Goal: Check status: Check status

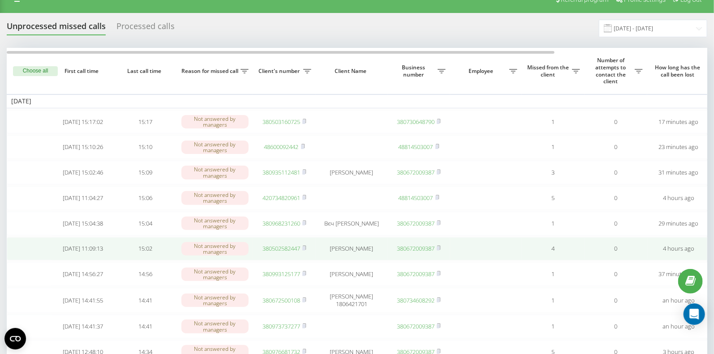
scroll to position [0, 0]
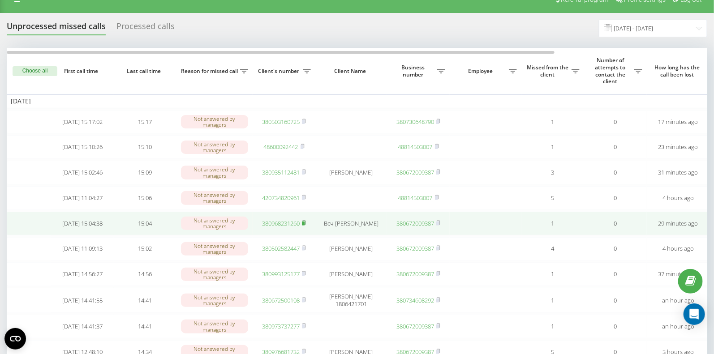
click at [305, 226] on rect at bounding box center [303, 224] width 3 height 4
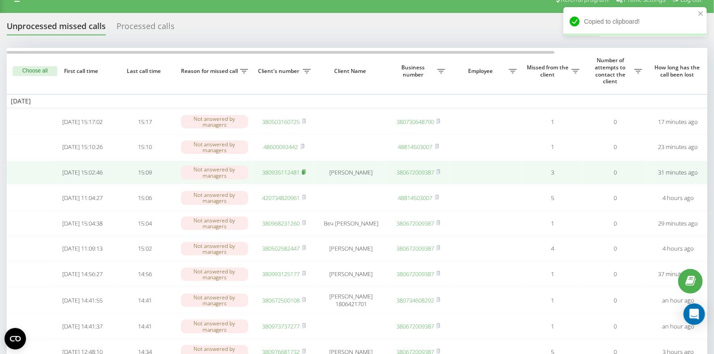
click at [305, 175] on rect at bounding box center [303, 173] width 3 height 4
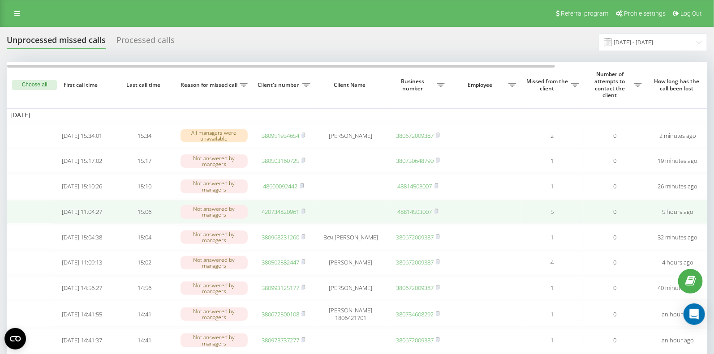
scroll to position [0, 4]
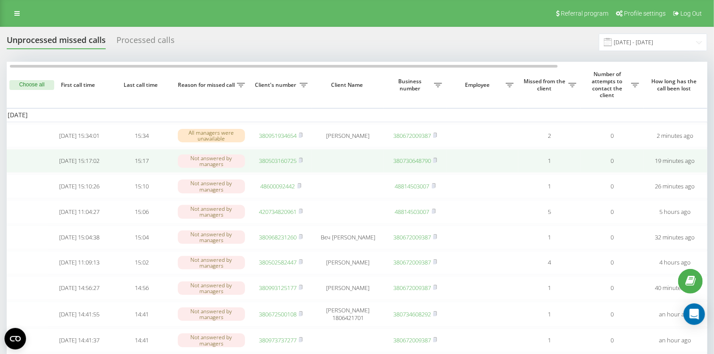
click at [278, 162] on link "380503160725" at bounding box center [278, 161] width 38 height 8
click at [301, 162] on rect at bounding box center [300, 161] width 3 height 4
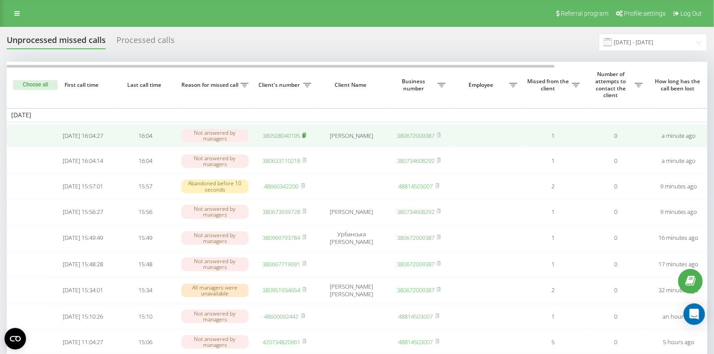
click at [305, 137] on rect at bounding box center [303, 136] width 3 height 4
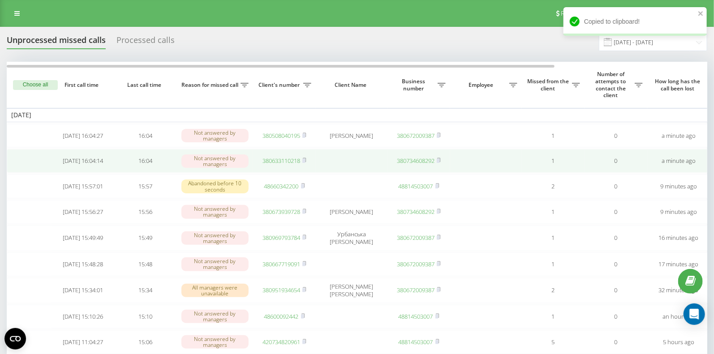
click at [286, 163] on link "380633110218" at bounding box center [281, 161] width 38 height 8
click at [275, 162] on link "380633110218" at bounding box center [281, 161] width 38 height 8
click at [279, 162] on link "380633110218" at bounding box center [281, 161] width 38 height 8
click at [278, 163] on link "380633110218" at bounding box center [281, 161] width 38 height 8
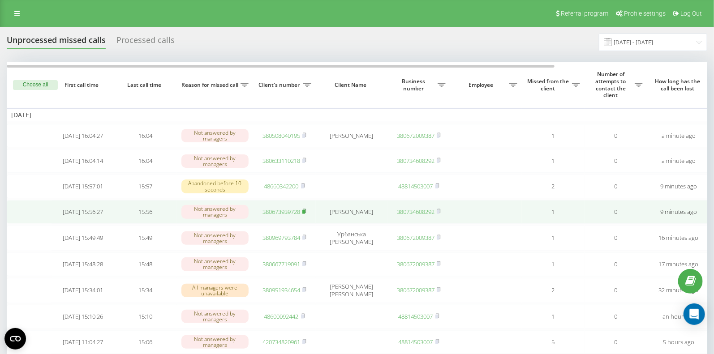
click at [305, 214] on rect at bounding box center [303, 212] width 3 height 4
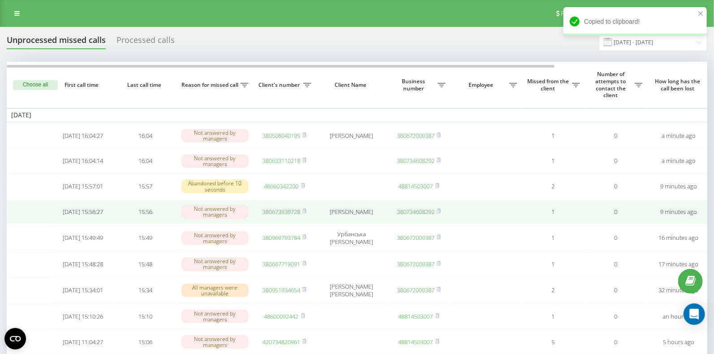
click at [275, 215] on link "380673939728" at bounding box center [281, 212] width 38 height 8
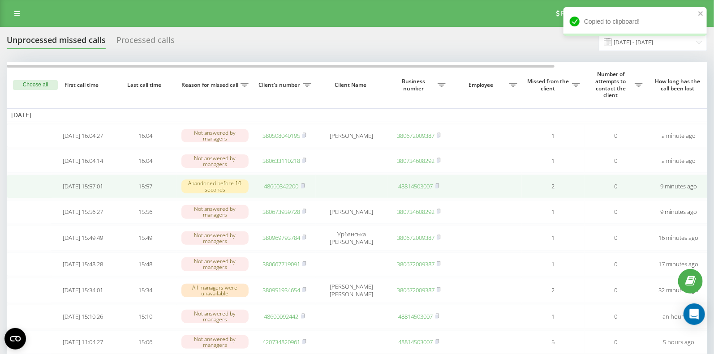
scroll to position [16, 0]
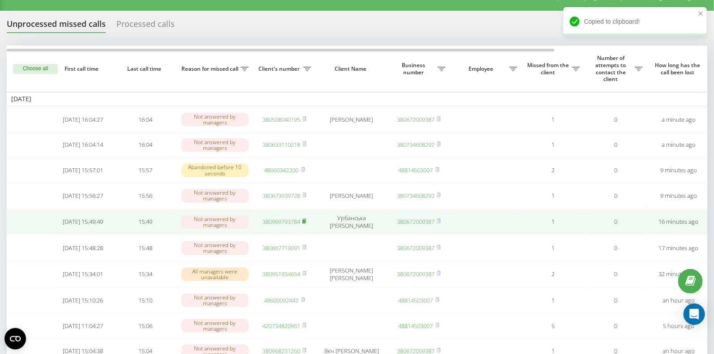
click at [304, 224] on rect at bounding box center [303, 222] width 3 height 4
click at [305, 224] on rect at bounding box center [303, 222] width 3 height 4
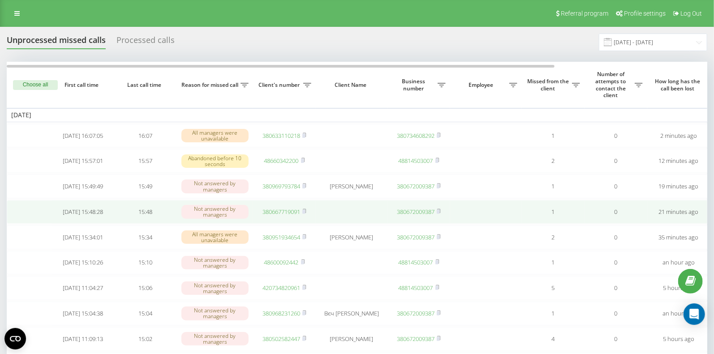
click at [283, 216] on link "380667719091" at bounding box center [281, 212] width 38 height 8
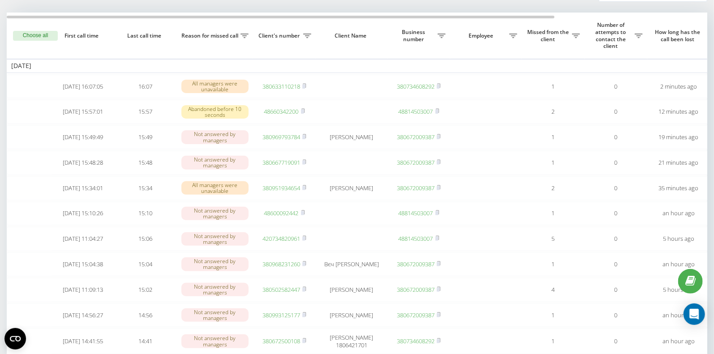
scroll to position [0, 1]
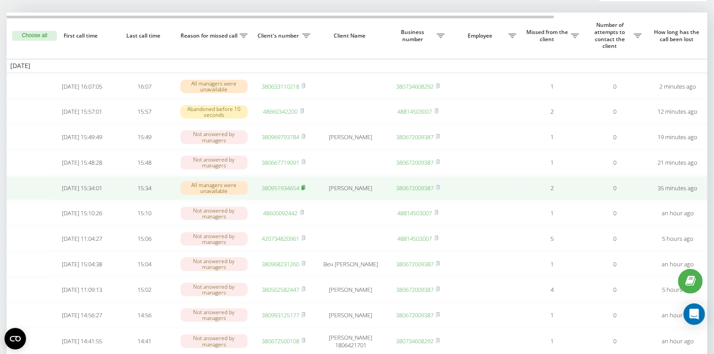
click at [305, 190] on icon at bounding box center [303, 187] width 4 height 5
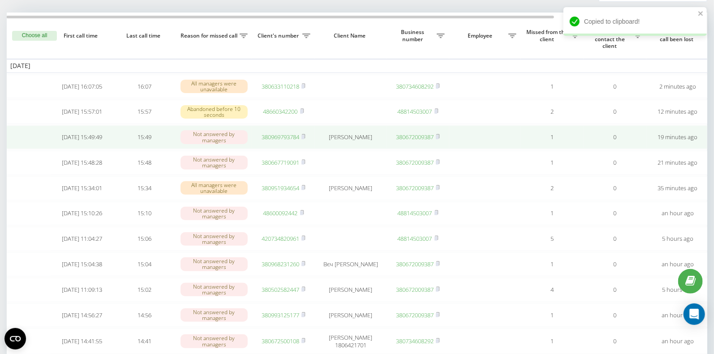
scroll to position [0, 0]
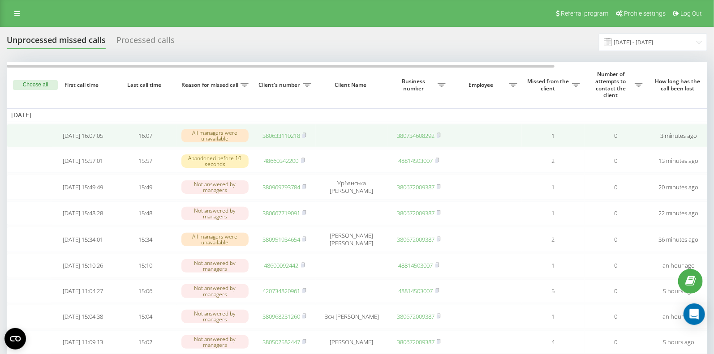
click at [283, 136] on link "380633110218" at bounding box center [281, 136] width 38 height 8
click at [308, 134] on td "380633110218" at bounding box center [284, 136] width 63 height 24
click at [305, 136] on rect at bounding box center [303, 136] width 3 height 4
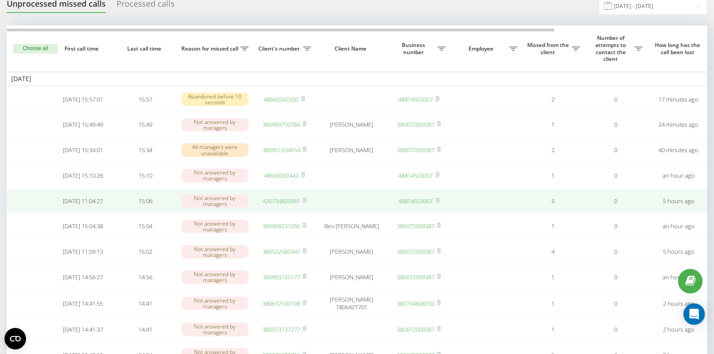
scroll to position [43, 0]
